Goal: Navigation & Orientation: Understand site structure

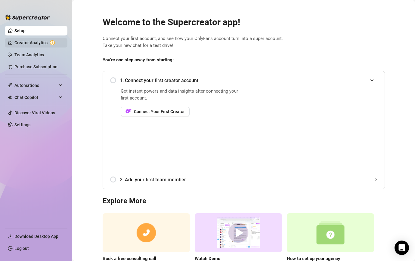
click at [32, 40] on link "Creator Analytics" at bounding box center [38, 43] width 48 height 10
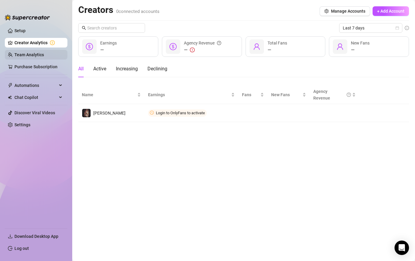
click at [25, 57] on link "Team Analytics" at bounding box center [28, 54] width 29 height 5
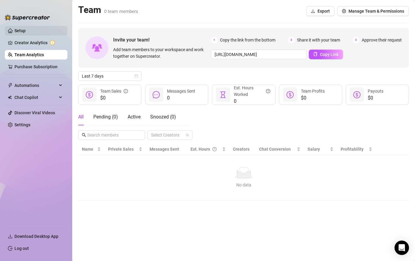
click at [18, 29] on link "Setup" at bounding box center [19, 30] width 11 height 5
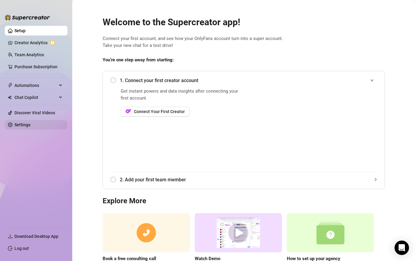
click at [21, 127] on link "Settings" at bounding box center [22, 124] width 16 height 5
click at [39, 39] on link "Creator Analytics" at bounding box center [38, 43] width 48 height 10
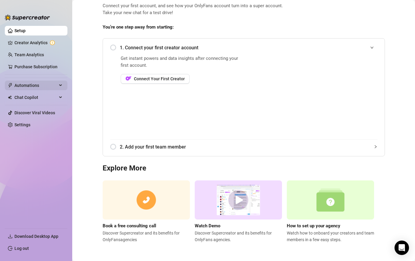
click at [43, 82] on span "Automations" at bounding box center [35, 86] width 43 height 10
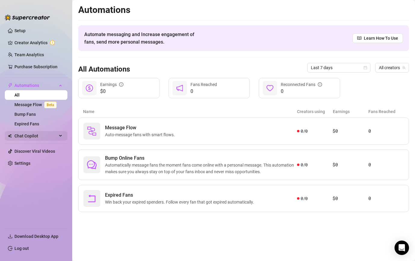
click at [23, 135] on span "Chat Copilot" at bounding box center [35, 136] width 43 height 10
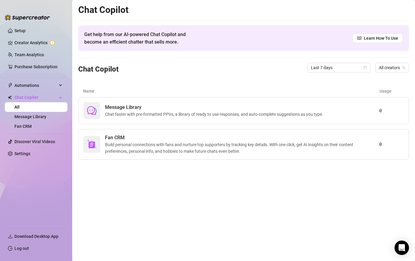
click at [207, 11] on h2 "Chat Copilot" at bounding box center [243, 9] width 331 height 11
click at [26, 32] on link "Setup" at bounding box center [19, 30] width 11 height 5
